Goal: Task Accomplishment & Management: Use online tool/utility

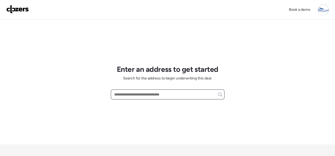
click at [148, 97] on input "text" at bounding box center [167, 94] width 109 height 7
paste input "**********"
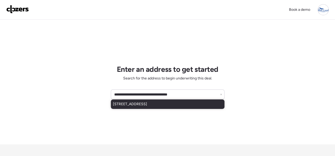
click at [143, 104] on span "4620 Edgewood Blvd, Saint Louis, MO, 63121" at bounding box center [130, 104] width 34 height 5
type input "**********"
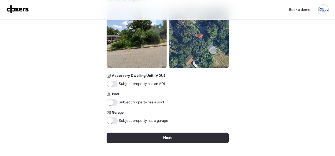
scroll to position [210, 0]
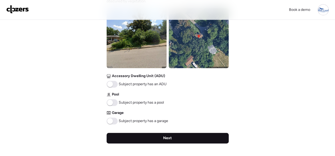
click at [165, 139] on span "Next" at bounding box center [167, 138] width 9 height 5
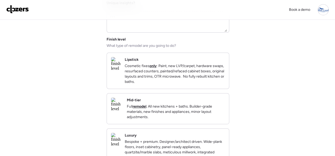
scroll to position [53, 0]
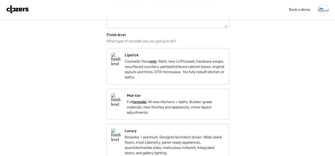
click at [206, 99] on div "Mid-tier Full remodel . All new kitchens + baths. Builder-grade materials, new …" at bounding box center [176, 104] width 98 height 22
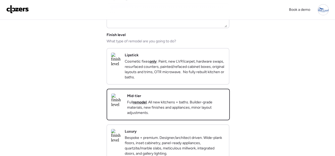
scroll to position [181, 0]
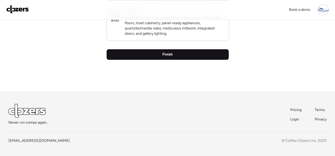
click at [172, 58] on div "Finish" at bounding box center [168, 54] width 122 height 11
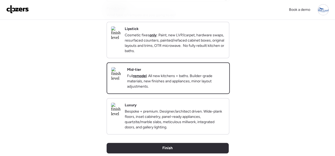
scroll to position [158, 0]
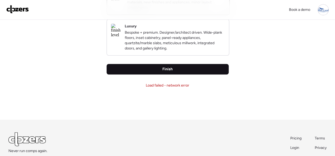
click at [167, 72] on span "Finish" at bounding box center [167, 69] width 10 height 5
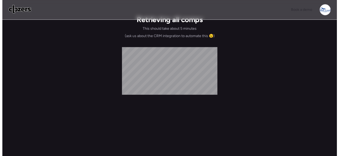
scroll to position [0, 0]
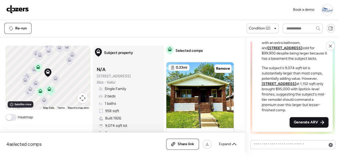
click at [299, 120] on span "Generate ARV" at bounding box center [306, 122] width 24 height 5
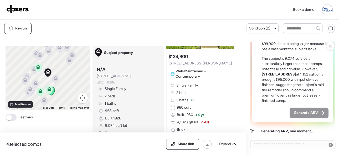
scroll to position [53, 0]
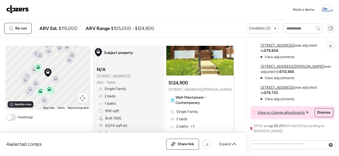
click at [20, 6] on img at bounding box center [17, 9] width 23 height 8
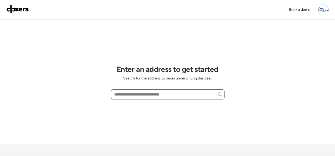
click at [131, 96] on input "text" at bounding box center [167, 94] width 109 height 7
paste input "**********"
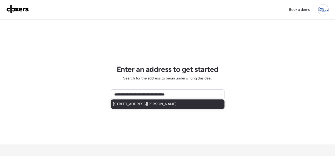
click at [129, 102] on span "4088 Esseldale Dr, Saint Ann, MO, 63074" at bounding box center [145, 104] width 64 height 5
type input "**********"
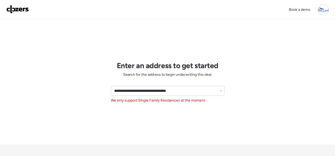
click at [128, 101] on span "We only support Single Family Residences at the moment" at bounding box center [158, 100] width 94 height 5
copy span "We only support Single Family Residences at the moment"
click at [221, 90] on icon at bounding box center [221, 91] width 2 height 2
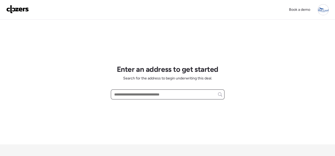
click at [163, 93] on input "text" at bounding box center [167, 94] width 109 height 7
paste input "**********"
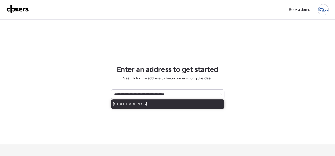
click at [147, 104] on span "922 Everglade Ct, Saint Louis, MO, 63137" at bounding box center [130, 104] width 34 height 5
type input "**********"
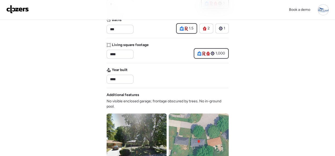
scroll to position [237, 0]
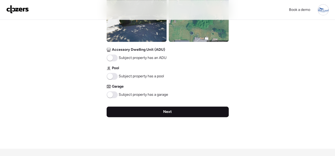
click at [167, 108] on div "Next" at bounding box center [168, 112] width 122 height 11
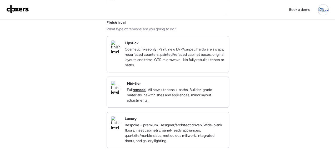
scroll to position [79, 0]
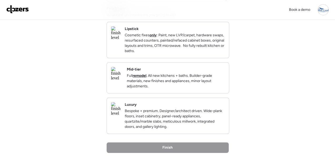
click at [213, 75] on div "Mid-tier Full remodel . All new kitchens + baths. Builder-grade materials, new …" at bounding box center [176, 78] width 98 height 22
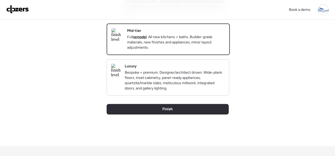
scroll to position [181, 0]
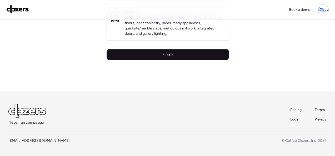
click at [174, 56] on div "Finish" at bounding box center [168, 54] width 122 height 11
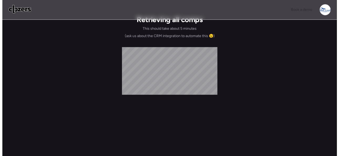
scroll to position [0, 0]
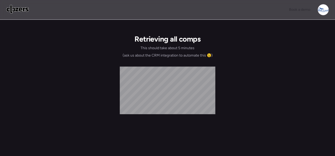
click at [77, 25] on div "Book a demo Retrieving all comps This should take about 5 minutes (ask us about…" at bounding box center [167, 90] width 335 height 180
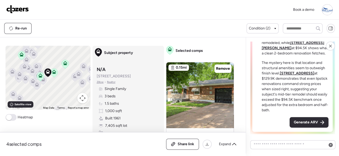
click at [300, 121] on span "Generate ARV" at bounding box center [306, 122] width 24 height 5
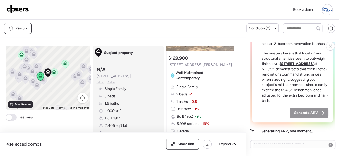
scroll to position [79, 0]
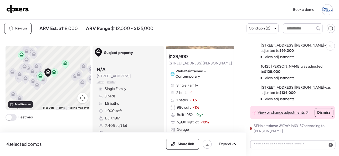
click at [22, 9] on img at bounding box center [17, 9] width 23 height 8
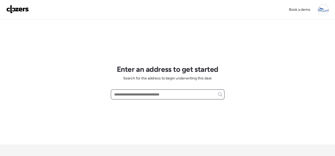
click at [131, 94] on input "text" at bounding box center [167, 94] width 109 height 7
paste input "**********"
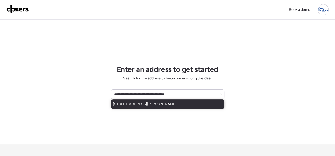
click at [113, 103] on span "[STREET_ADDRESS][PERSON_NAME]" at bounding box center [145, 104] width 64 height 5
type input "**********"
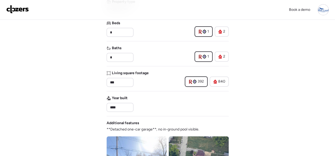
scroll to position [79, 0]
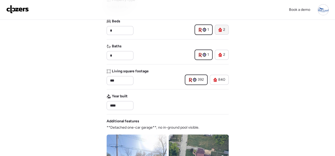
click at [220, 28] on icon at bounding box center [220, 30] width 4 height 4
type input "*"
click at [222, 53] on icon at bounding box center [220, 55] width 4 height 4
type input "*"
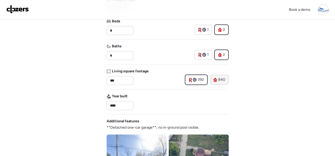
click at [218, 80] on span "840" at bounding box center [221, 79] width 7 height 5
type input "***"
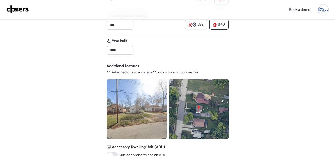
scroll to position [237, 0]
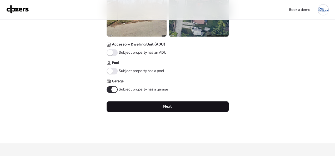
click at [159, 106] on div "Next" at bounding box center [168, 106] width 122 height 11
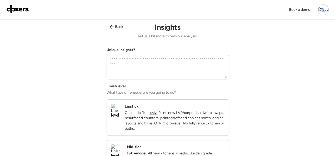
scroll to position [0, 0]
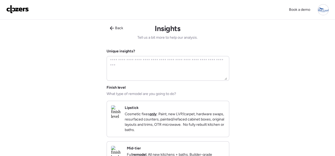
click at [209, 107] on div "Lipstick Cosmetic fixes only : Paint, new LVP/carpet, hardware swaps, resurface…" at bounding box center [175, 118] width 100 height 27
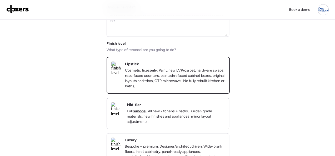
scroll to position [132, 0]
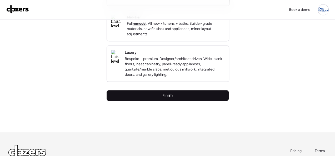
click at [158, 101] on div "Finish" at bounding box center [168, 95] width 122 height 11
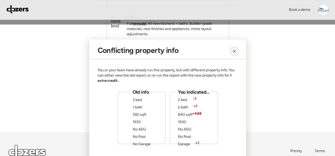
click at [232, 51] on icon at bounding box center [234, 51] width 4 height 4
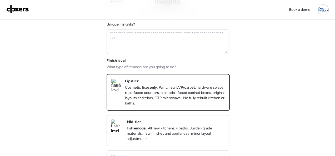
scroll to position [26, 0]
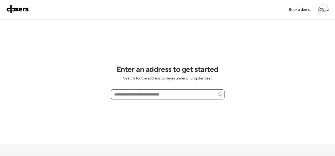
click at [151, 94] on input "text" at bounding box center [167, 94] width 109 height 7
paste input "**********"
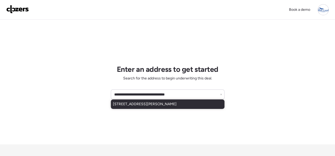
click at [137, 103] on span "3208 Calvert Ave, Saint Louis, MO, 63114" at bounding box center [145, 104] width 64 height 5
type input "**********"
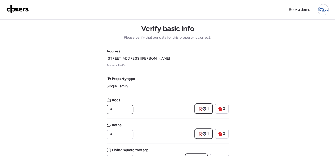
click at [127, 110] on input "*" at bounding box center [120, 109] width 22 height 7
type input "*"
click at [131, 133] on input "*" at bounding box center [120, 134] width 22 height 7
click at [120, 134] on input "*" at bounding box center [120, 134] width 22 height 7
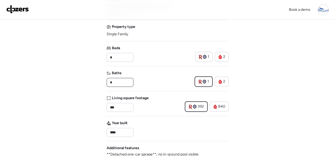
scroll to position [53, 0]
click at [219, 106] on span "840" at bounding box center [221, 105] width 7 height 5
type input "***"
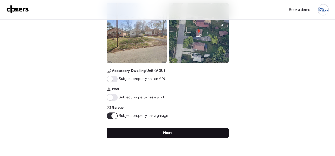
click at [156, 133] on div "Next" at bounding box center [168, 133] width 122 height 11
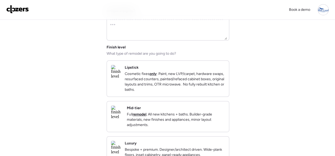
scroll to position [79, 0]
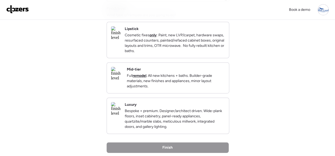
click at [206, 54] on p "Cosmetic fixes only : Paint, new LVP/carpet, hardware swaps, resurfaced counter…" at bounding box center [175, 43] width 100 height 21
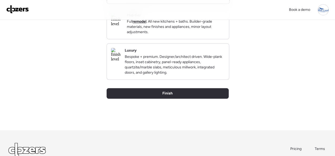
scroll to position [158, 0]
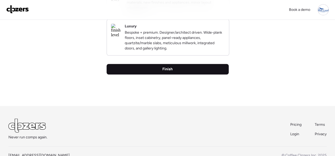
click at [164, 72] on span "Finish" at bounding box center [167, 69] width 10 height 5
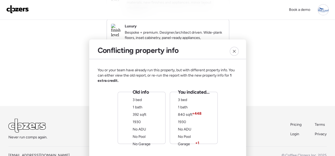
click at [239, 50] on div at bounding box center [234, 51] width 15 height 15
click at [232, 51] on icon at bounding box center [234, 51] width 4 height 4
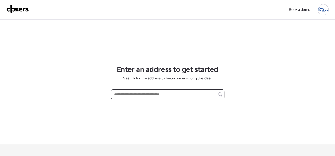
click at [140, 96] on input "text" at bounding box center [167, 94] width 109 height 7
paste input "**********"
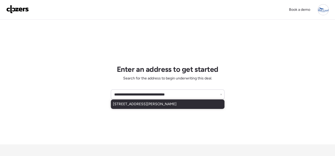
click at [140, 103] on span "3208 Calvert Ave, Saint Louis, MO, 63114" at bounding box center [145, 104] width 64 height 5
type input "**********"
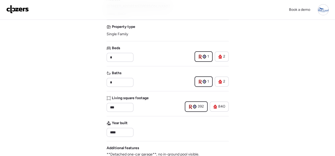
scroll to position [53, 0]
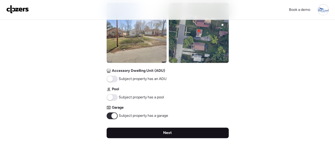
click at [163, 133] on div "Next" at bounding box center [168, 133] width 122 height 11
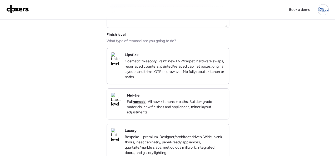
scroll to position [105, 0]
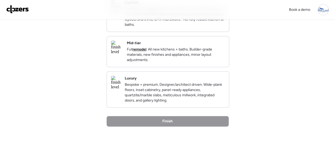
click at [215, 47] on div "Mid-tier Full remodel . All new kitchens + baths. Builder-grade materials, new …" at bounding box center [176, 52] width 98 height 22
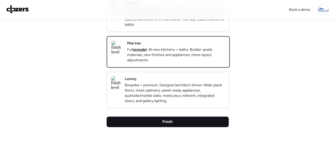
click at [165, 127] on div "Finish" at bounding box center [168, 122] width 122 height 11
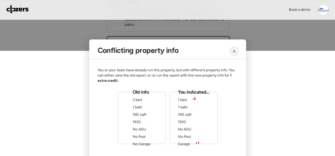
click at [236, 49] on div at bounding box center [234, 51] width 9 height 9
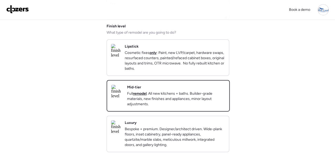
scroll to position [0, 0]
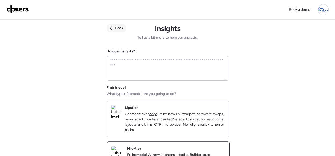
click at [117, 28] on span "Back" at bounding box center [119, 28] width 8 height 5
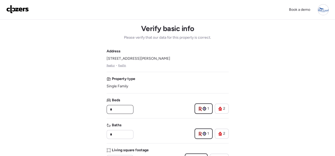
click at [127, 107] on input "*" at bounding box center [120, 109] width 22 height 7
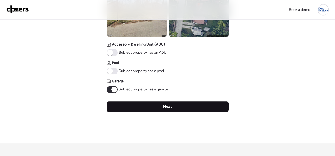
type input "*"
click at [146, 108] on div "Next" at bounding box center [168, 106] width 122 height 11
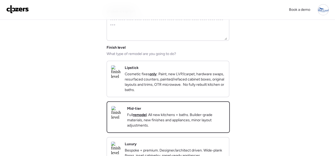
scroll to position [79, 0]
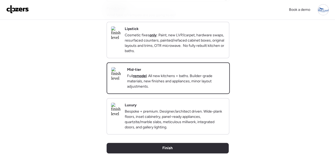
click at [225, 41] on div "Lipstick Cosmetic fixes only : Paint, new LVP/carpet, hardware swaps, resurface…" at bounding box center [168, 40] width 122 height 36
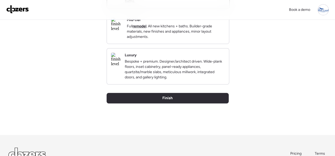
scroll to position [158, 0]
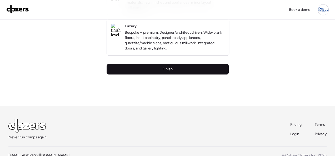
click at [175, 74] on div "Finish" at bounding box center [168, 69] width 122 height 11
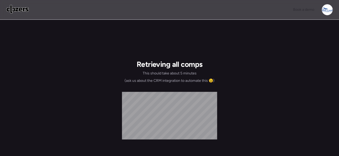
click at [13, 8] on img at bounding box center [17, 9] width 23 height 8
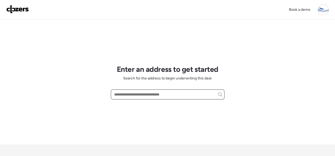
click at [123, 91] on input "text" at bounding box center [167, 94] width 109 height 7
paste input "**********"
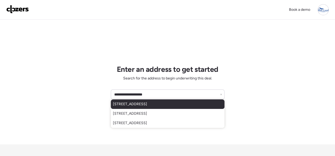
click at [120, 103] on span "5581 Sunbury Ave, Saint Louis, MO, 63136" at bounding box center [130, 104] width 34 height 5
type input "**********"
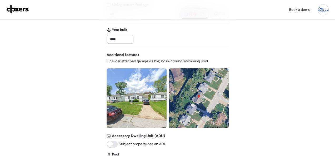
scroll to position [210, 0]
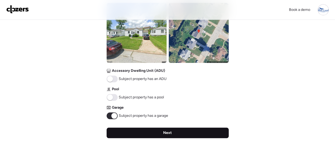
click at [174, 130] on div "Next" at bounding box center [168, 133] width 122 height 11
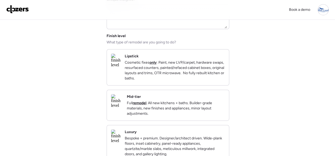
scroll to position [53, 0]
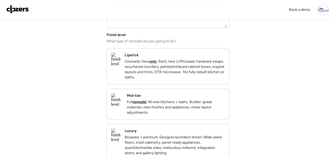
click at [190, 84] on div "Lipstick Cosmetic fixes only : Paint, new LVP/carpet, hardware swaps, resurface…" at bounding box center [168, 66] width 122 height 36
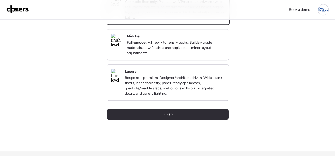
scroll to position [158, 0]
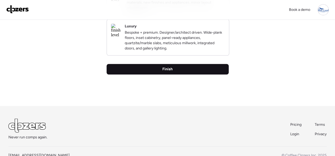
click at [167, 72] on span "Finish" at bounding box center [167, 69] width 10 height 5
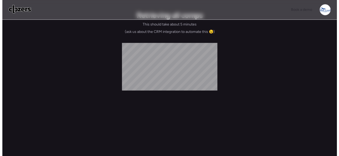
scroll to position [0, 0]
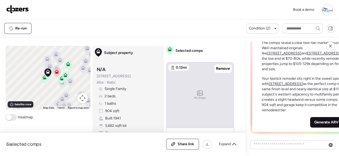
click at [315, 121] on span "Generate ARV" at bounding box center [327, 122] width 24 height 5
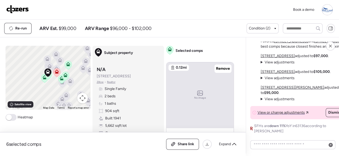
click at [23, 6] on img at bounding box center [17, 9] width 23 height 8
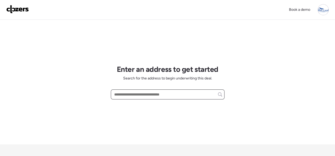
click at [138, 94] on input "text" at bounding box center [167, 94] width 109 height 7
paste input "**********"
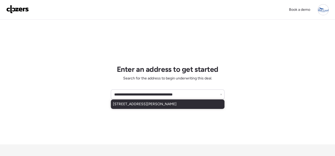
click at [132, 101] on div "[STREET_ADDRESS][PERSON_NAME]" at bounding box center [168, 103] width 114 height 9
type input "**********"
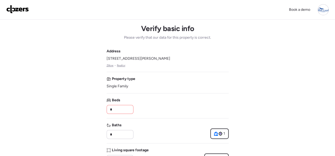
click at [126, 108] on input "*" at bounding box center [120, 109] width 22 height 7
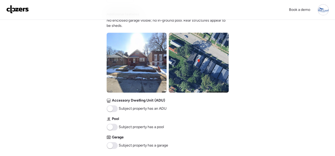
scroll to position [237, 0]
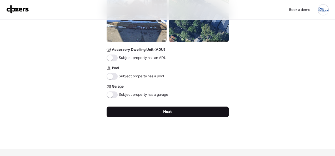
type input "*"
click at [166, 113] on span "Next" at bounding box center [167, 111] width 9 height 5
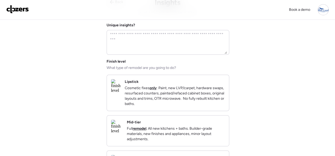
scroll to position [26, 0]
click at [195, 124] on div "Mid-tier Full remodel . All new kitchens + baths. Builder-grade materials, new …" at bounding box center [176, 130] width 98 height 22
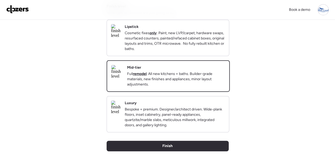
scroll to position [158, 0]
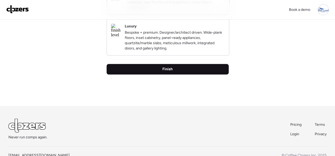
click at [175, 74] on div "Finish" at bounding box center [168, 69] width 122 height 11
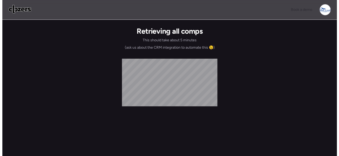
scroll to position [0, 0]
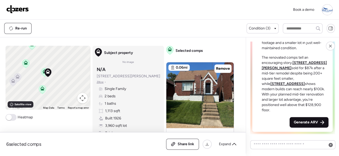
click at [298, 123] on span "Generate ARV" at bounding box center [306, 122] width 24 height 5
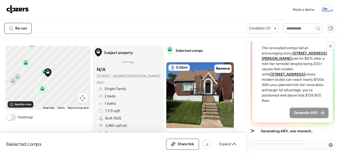
click at [114, 15] on div "Book a demo" at bounding box center [169, 10] width 339 height 20
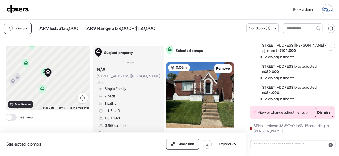
click at [22, 11] on img at bounding box center [17, 9] width 23 height 8
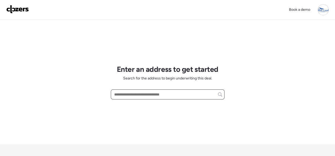
click at [133, 93] on input "text" at bounding box center [167, 94] width 109 height 7
paste input "**********"
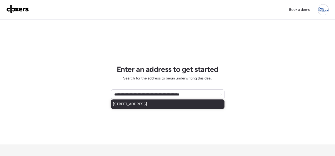
click at [128, 102] on span "[STREET_ADDRESS]" at bounding box center [130, 104] width 34 height 5
type input "**********"
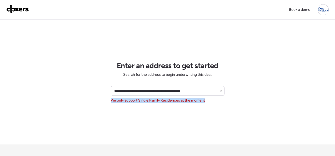
drag, startPoint x: 206, startPoint y: 101, endPoint x: 111, endPoint y: 102, distance: 95.2
click at [111, 102] on div "**********" at bounding box center [168, 94] width 114 height 17
